Goal: Navigation & Orientation: Find specific page/section

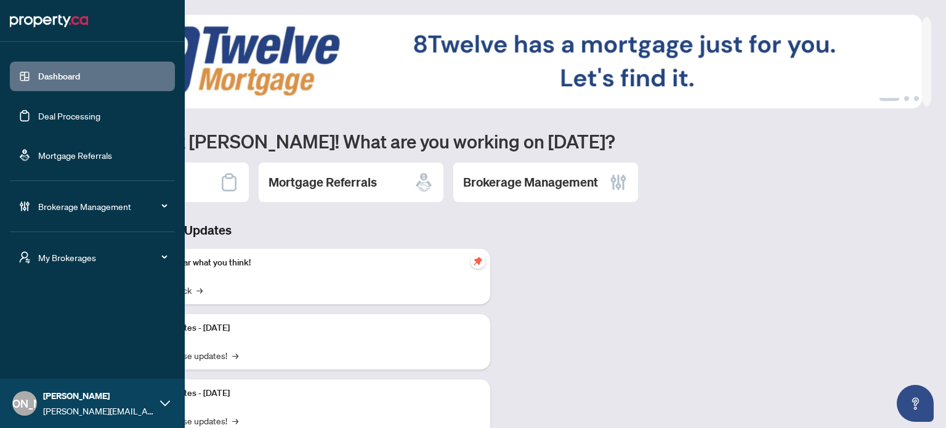
click at [76, 255] on span "My Brokerages" at bounding box center [102, 258] width 128 height 14
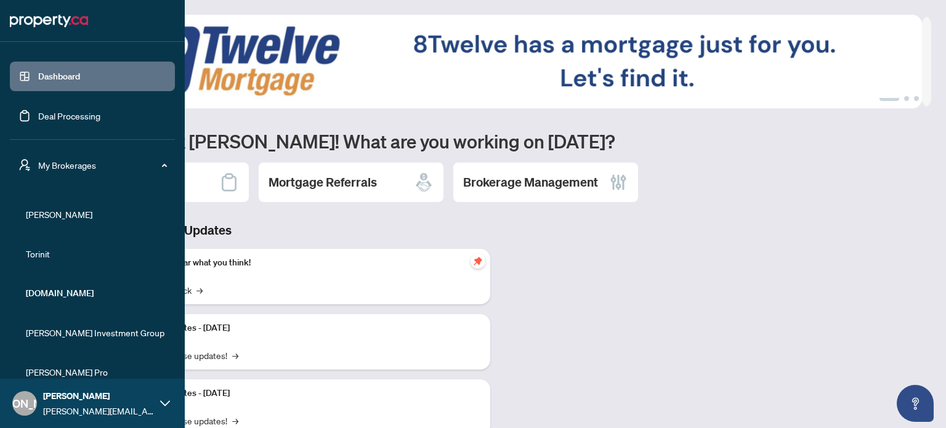
click at [59, 215] on span "[PERSON_NAME]" at bounding box center [96, 215] width 140 height 14
